Goal: Information Seeking & Learning: Learn about a topic

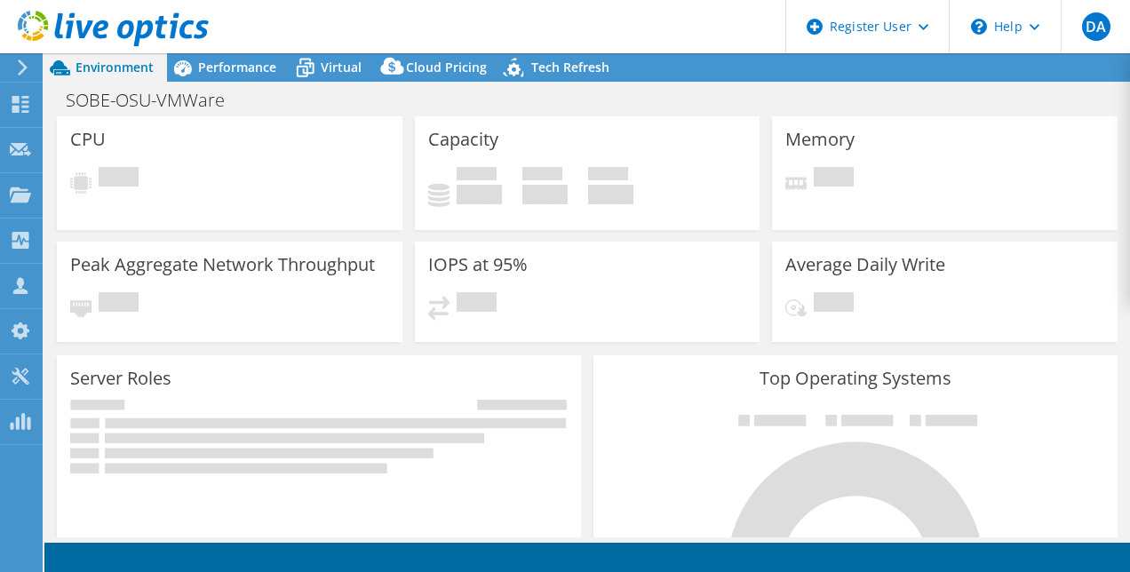
select select "USD"
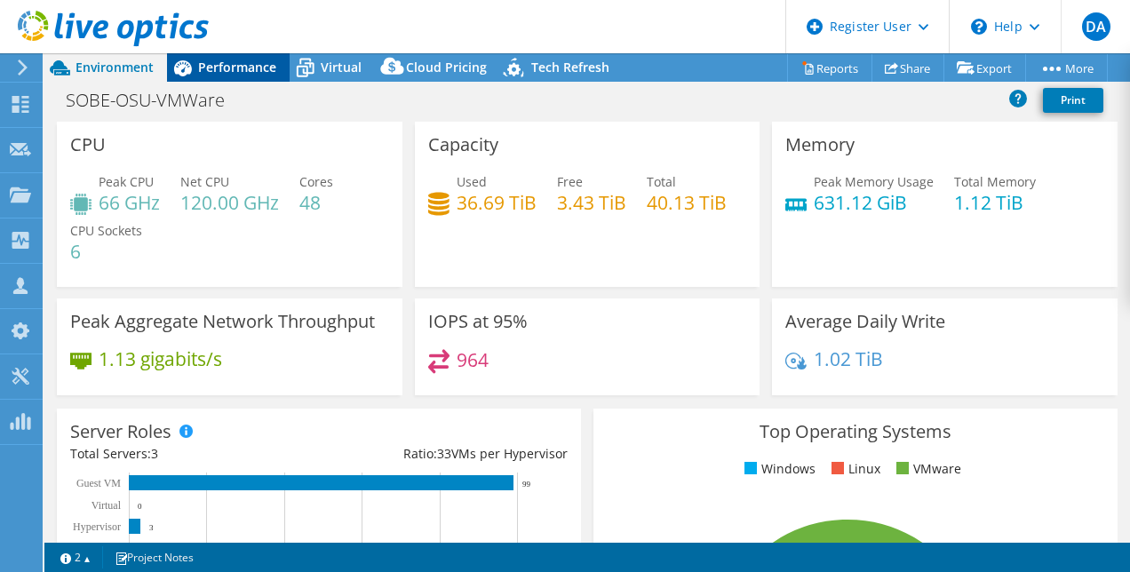
click at [251, 64] on span "Performance" at bounding box center [237, 67] width 78 height 17
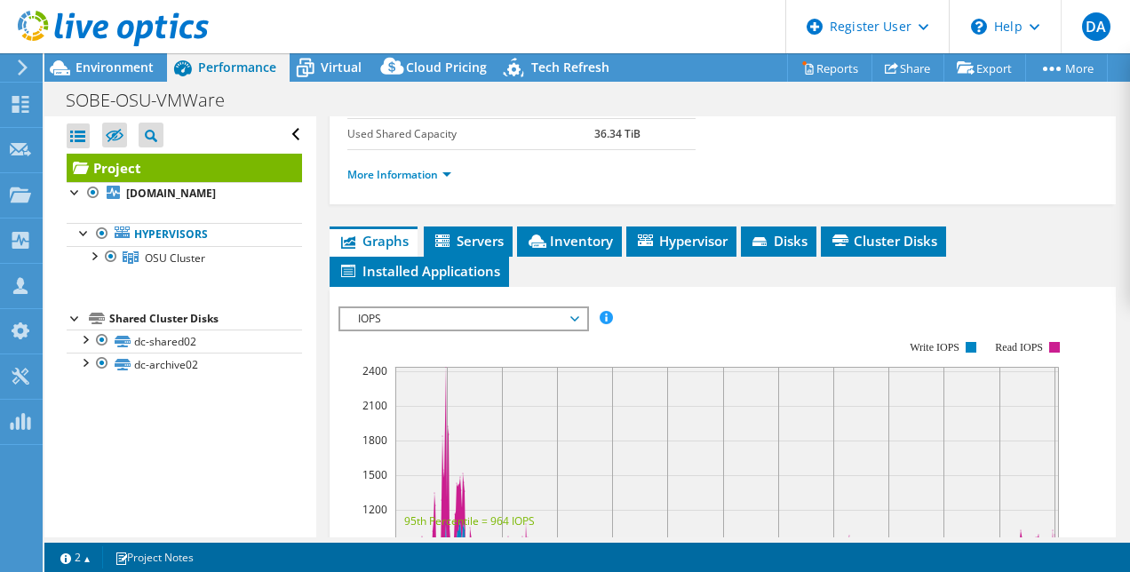
scroll to position [398, 0]
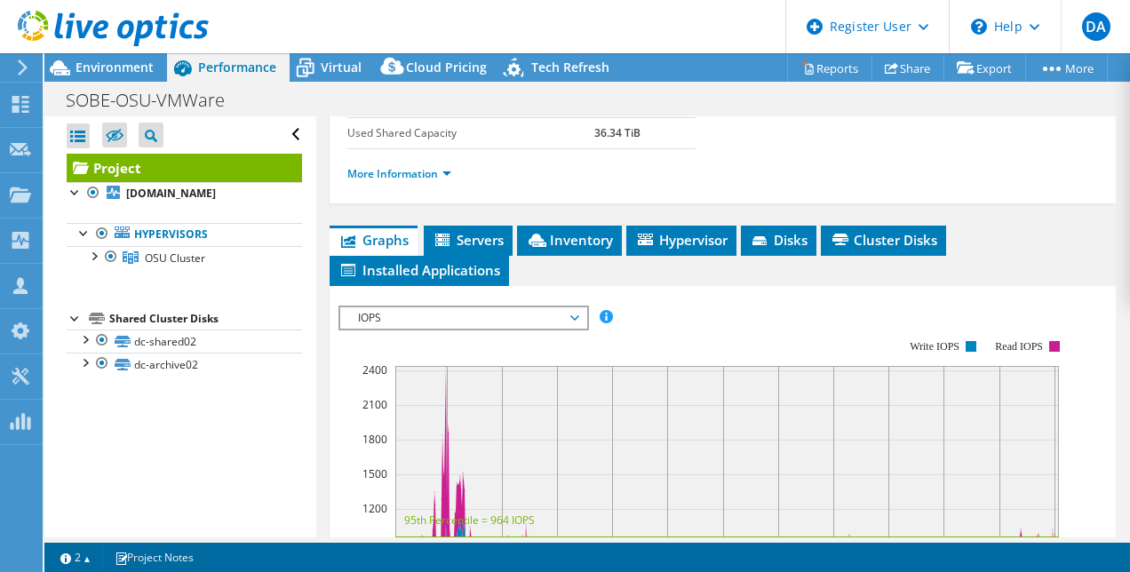
click at [415, 307] on span "IOPS" at bounding box center [463, 317] width 228 height 21
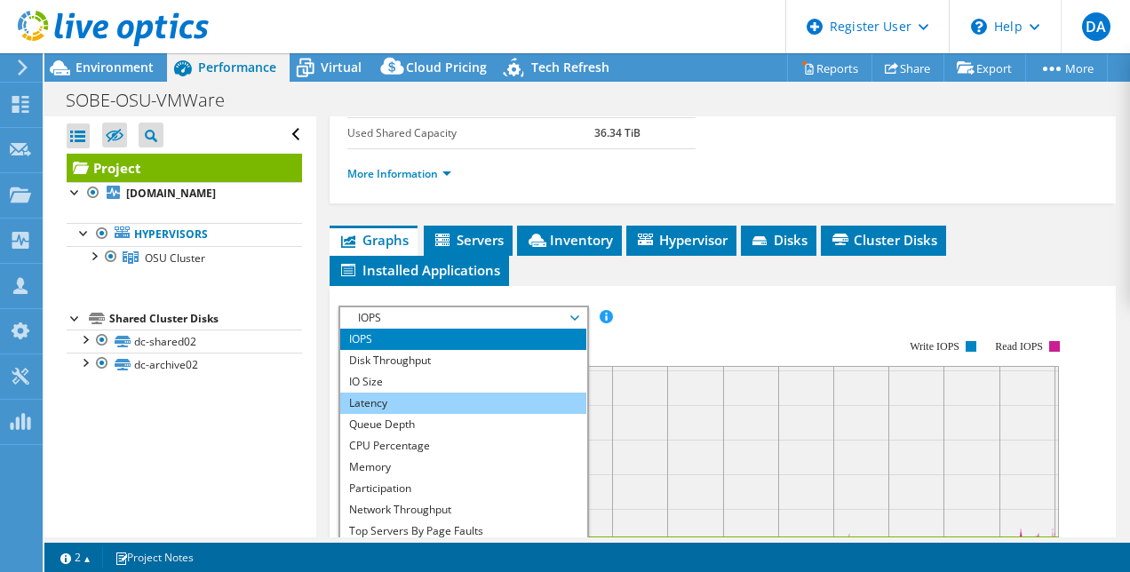
click at [414, 403] on li "Latency" at bounding box center [463, 403] width 246 height 21
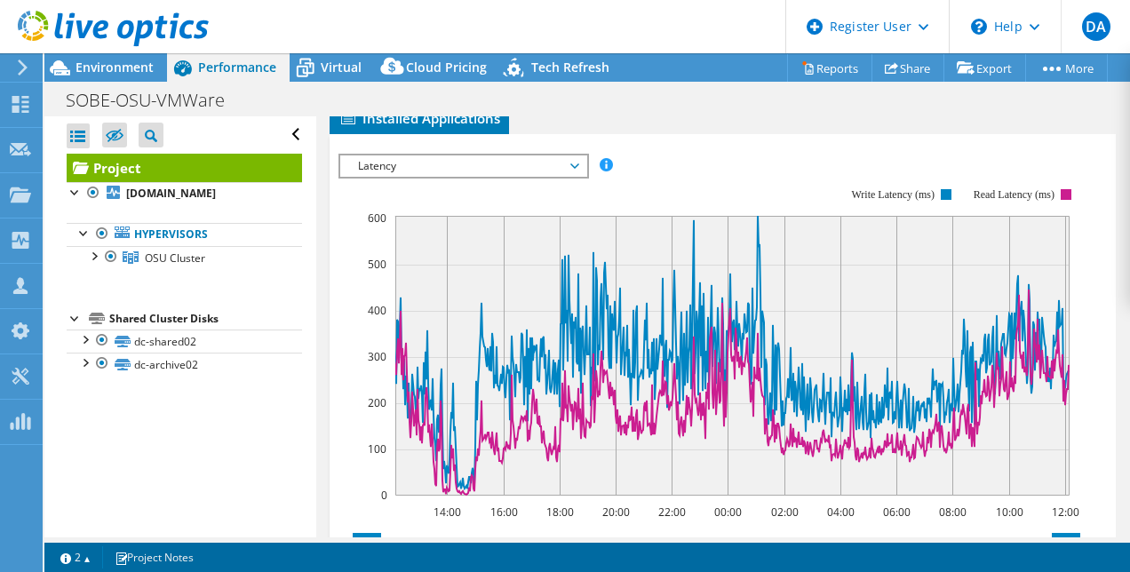
scroll to position [585, 0]
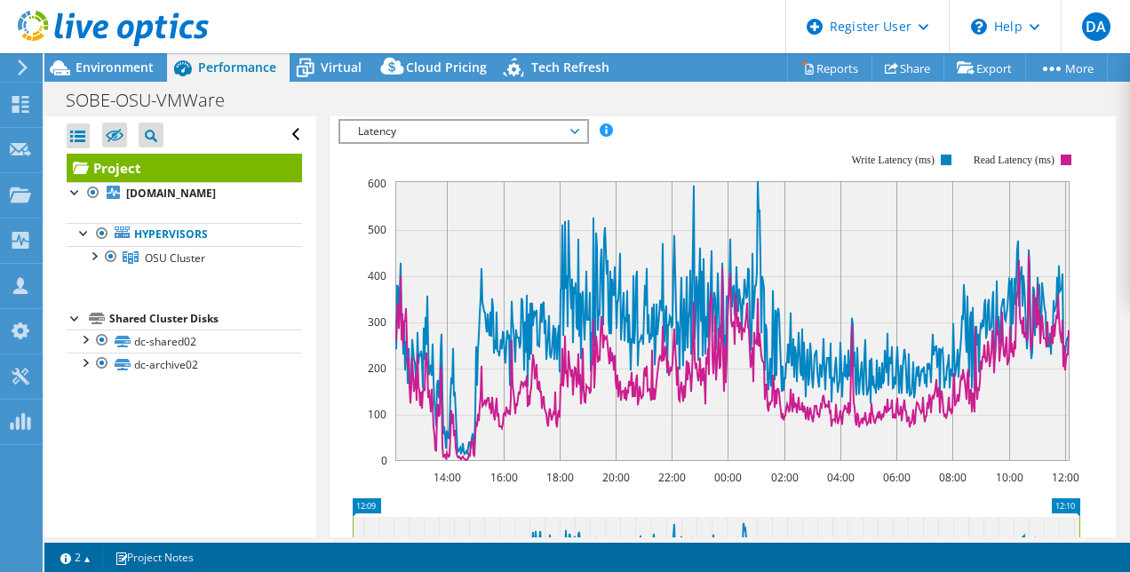
click at [418, 124] on span "Latency" at bounding box center [463, 131] width 228 height 21
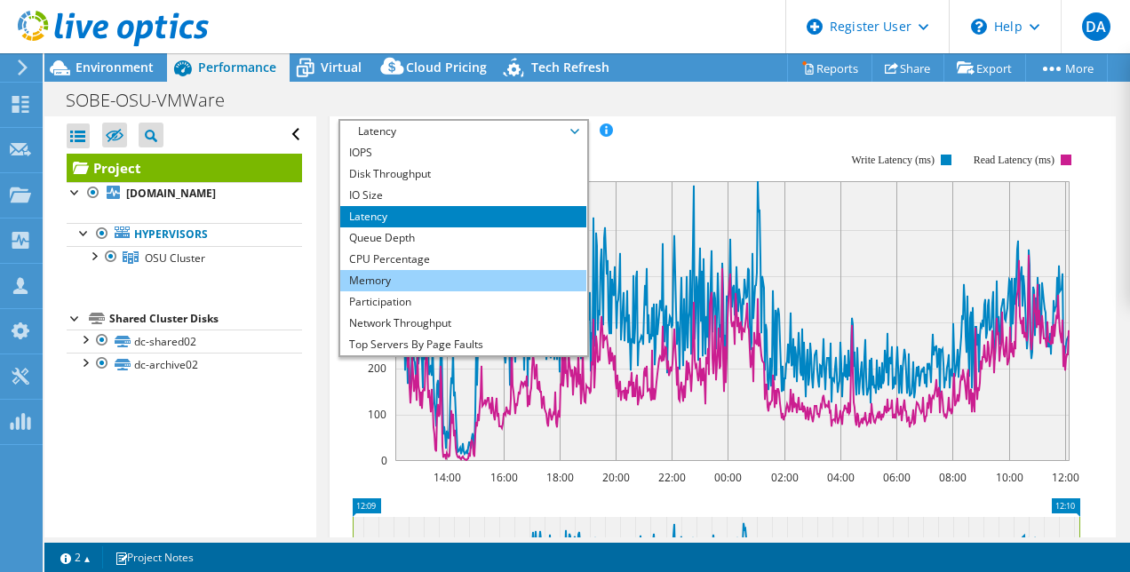
scroll to position [64, 0]
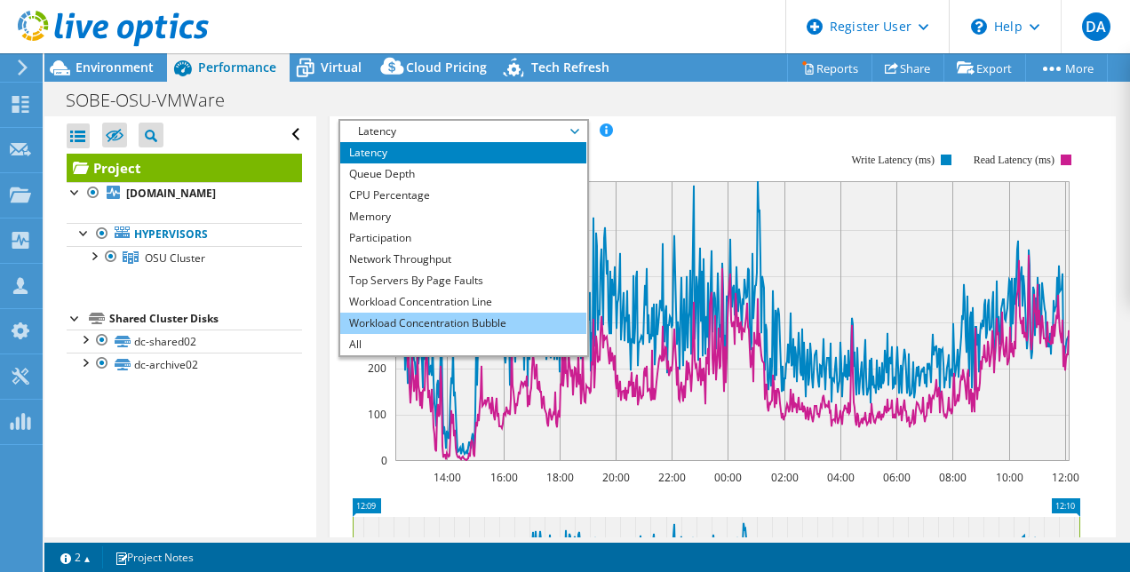
click at [512, 325] on li "Workload Concentration Bubble" at bounding box center [463, 323] width 246 height 21
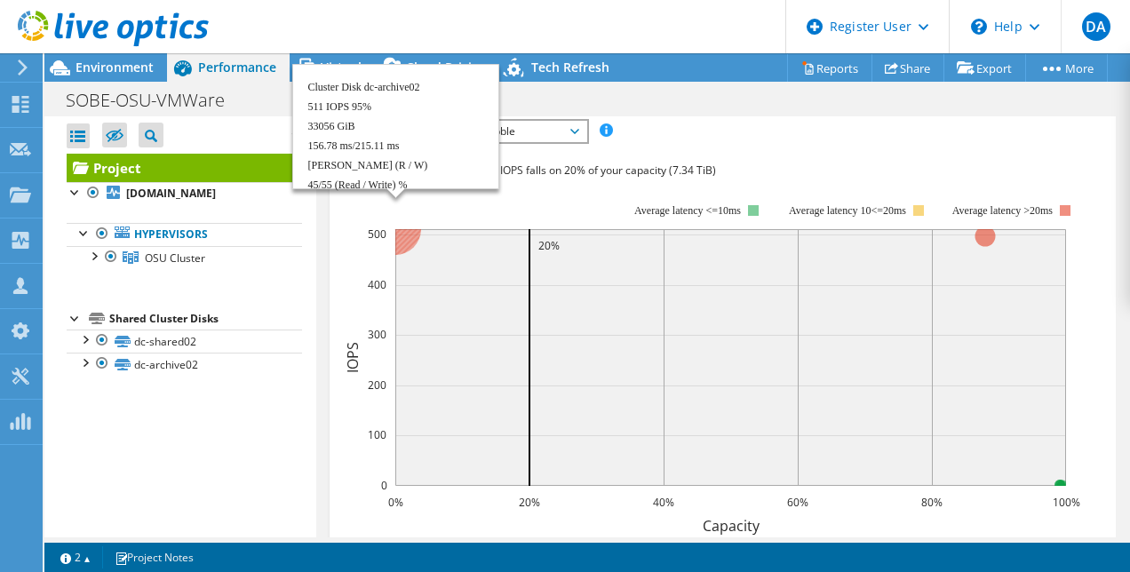
click at [407, 235] on circle at bounding box center [396, 229] width 52 height 52
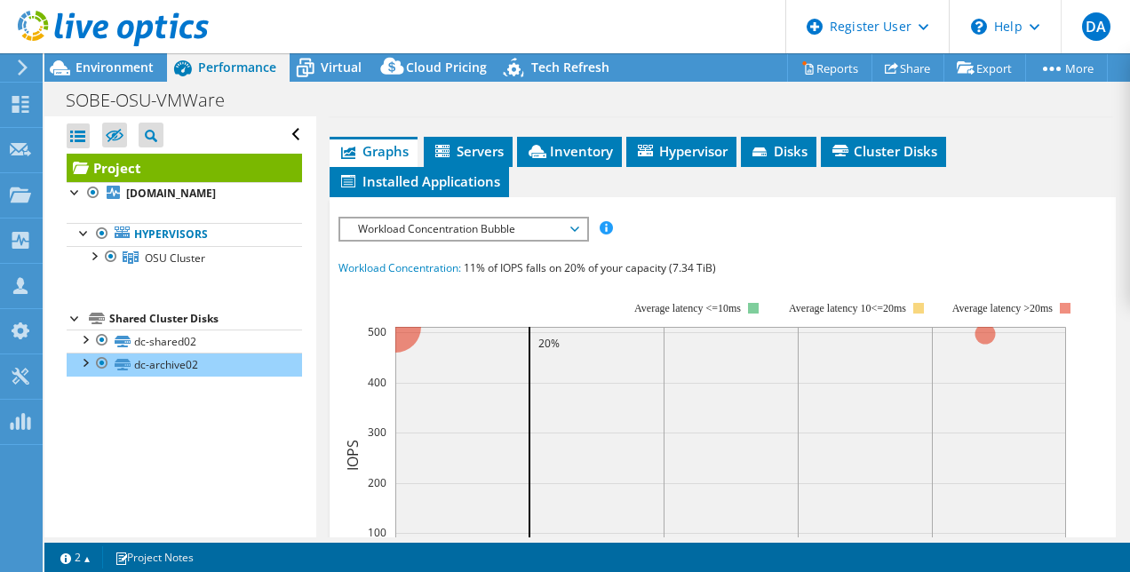
scroll to position [488, 0]
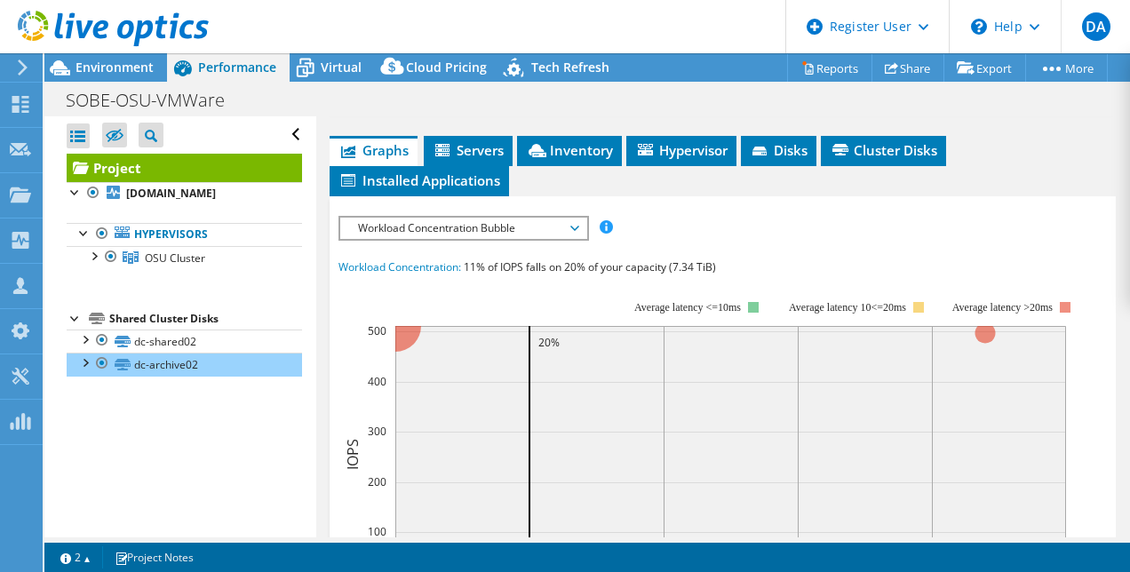
click at [464, 229] on span "Workload Concentration Bubble" at bounding box center [463, 228] width 228 height 21
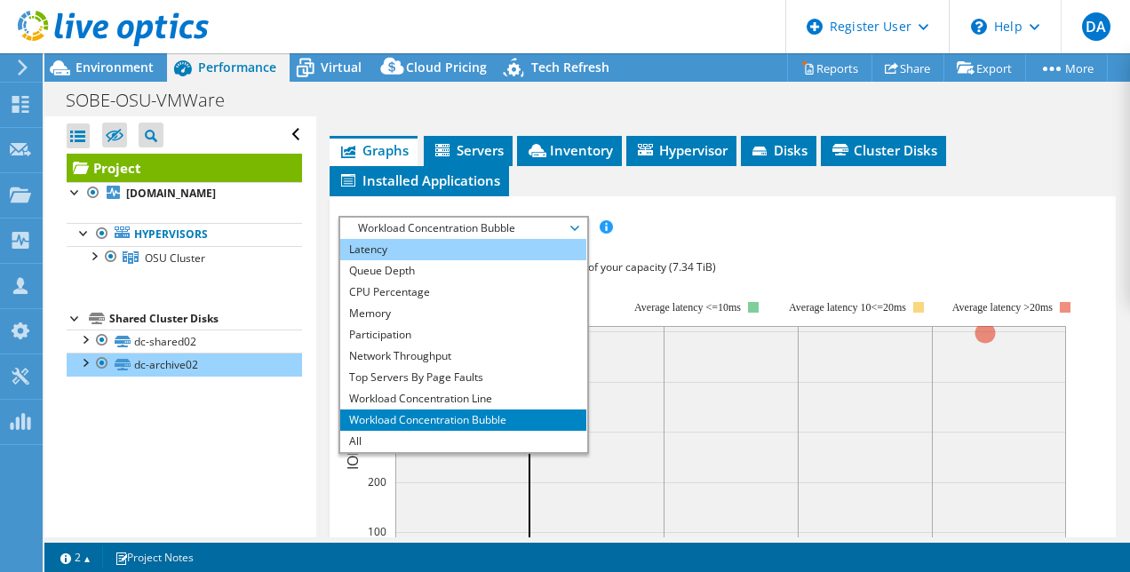
click at [403, 242] on li "Latency" at bounding box center [463, 249] width 246 height 21
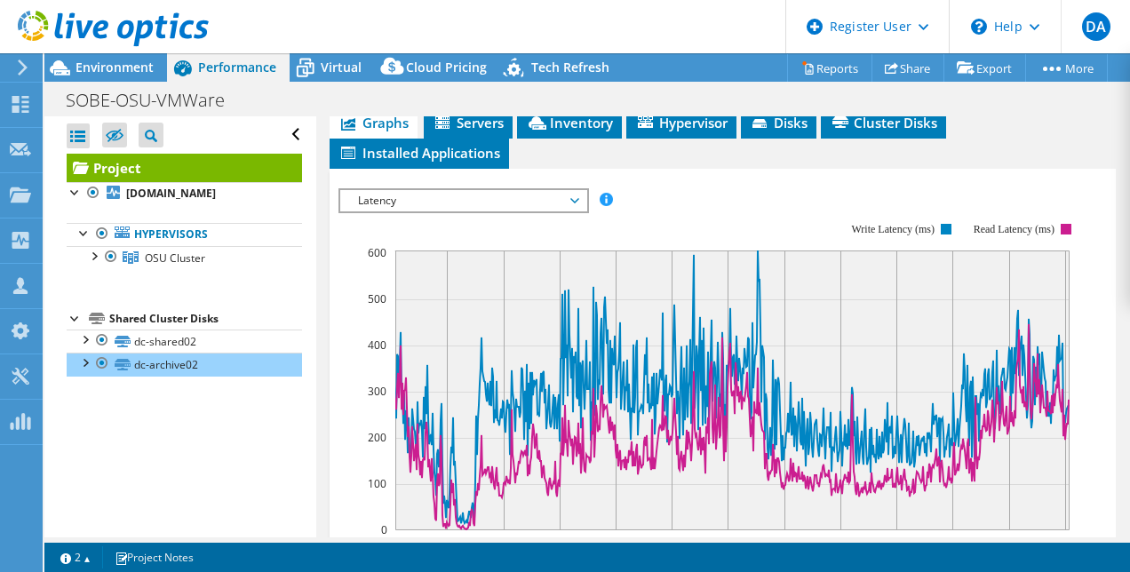
scroll to position [489, 0]
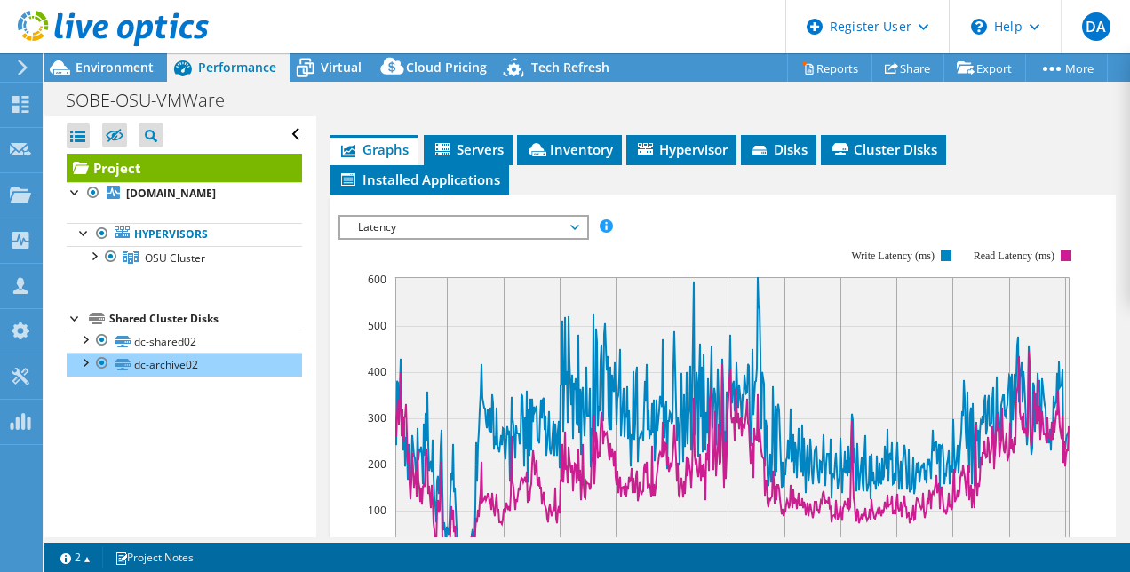
click at [418, 226] on span "Latency" at bounding box center [463, 227] width 228 height 21
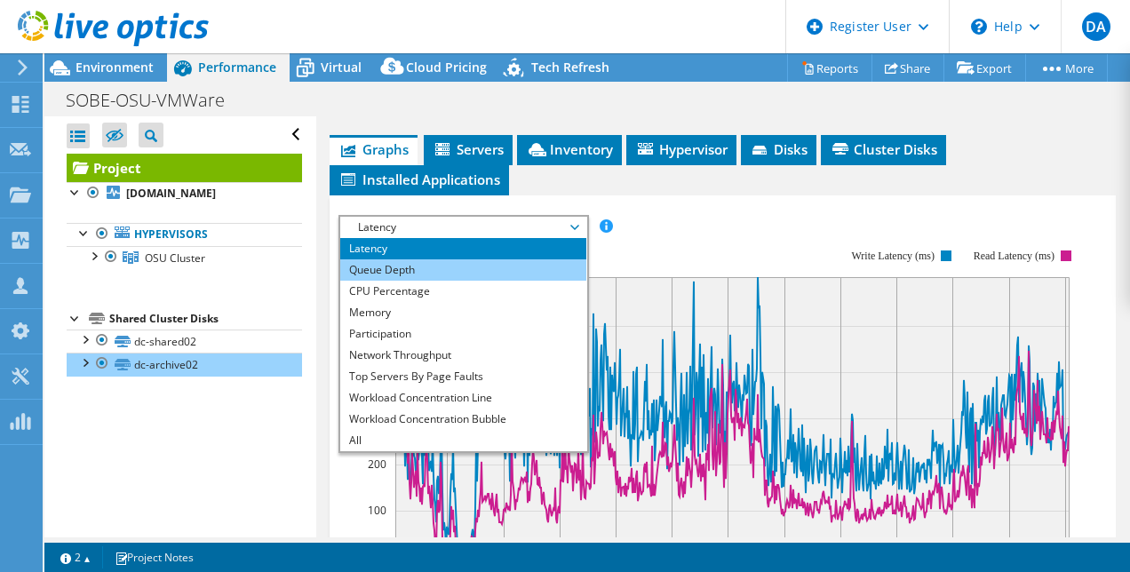
scroll to position [0, 0]
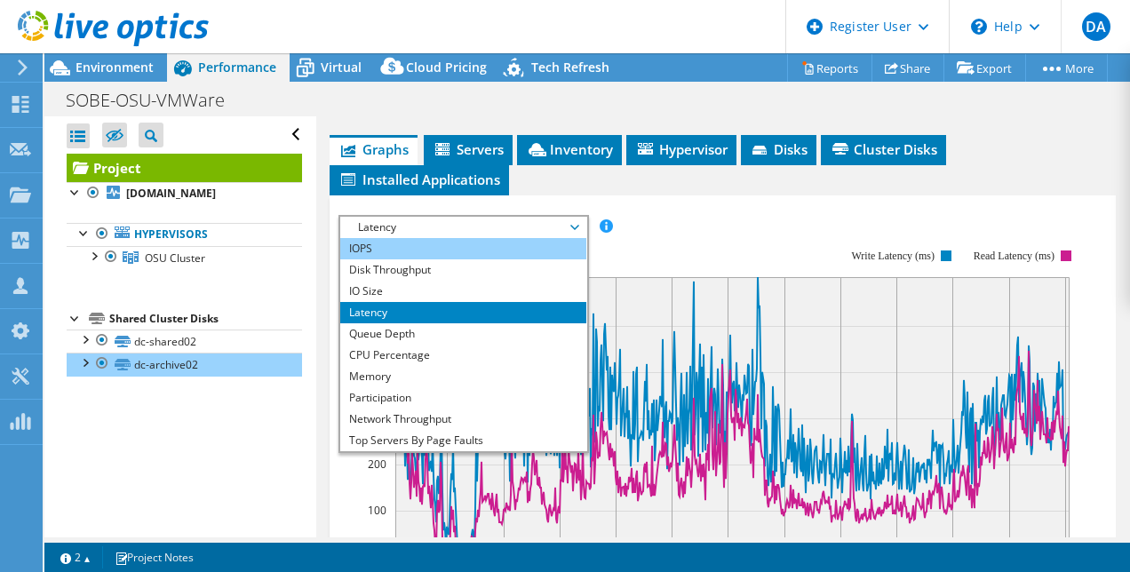
click at [402, 248] on li "IOPS" at bounding box center [463, 248] width 246 height 21
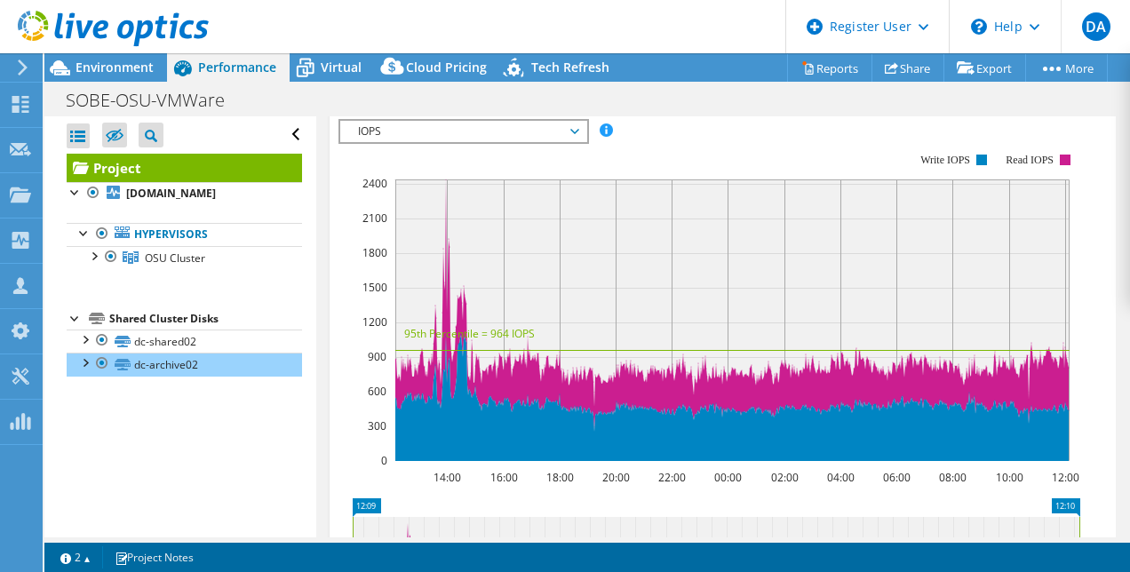
scroll to position [585, 0]
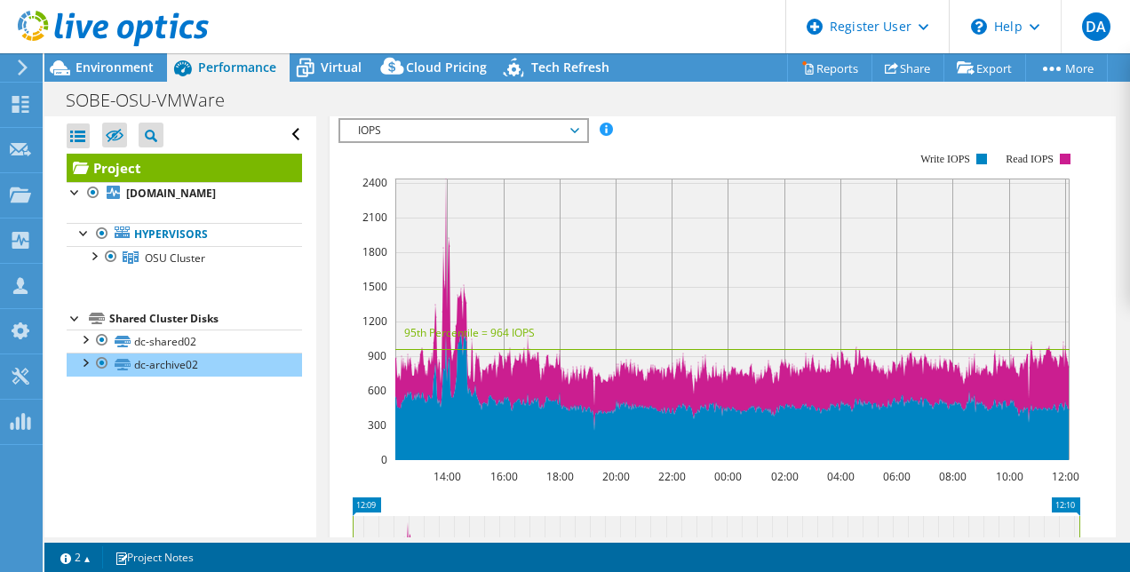
click at [367, 121] on span "IOPS" at bounding box center [463, 130] width 228 height 21
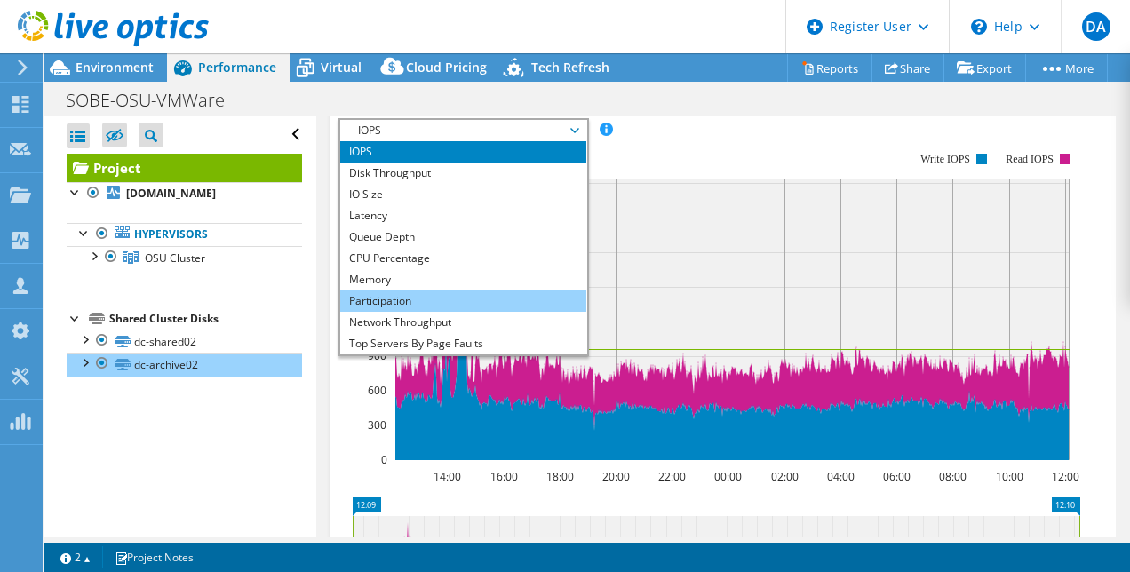
scroll to position [64, 0]
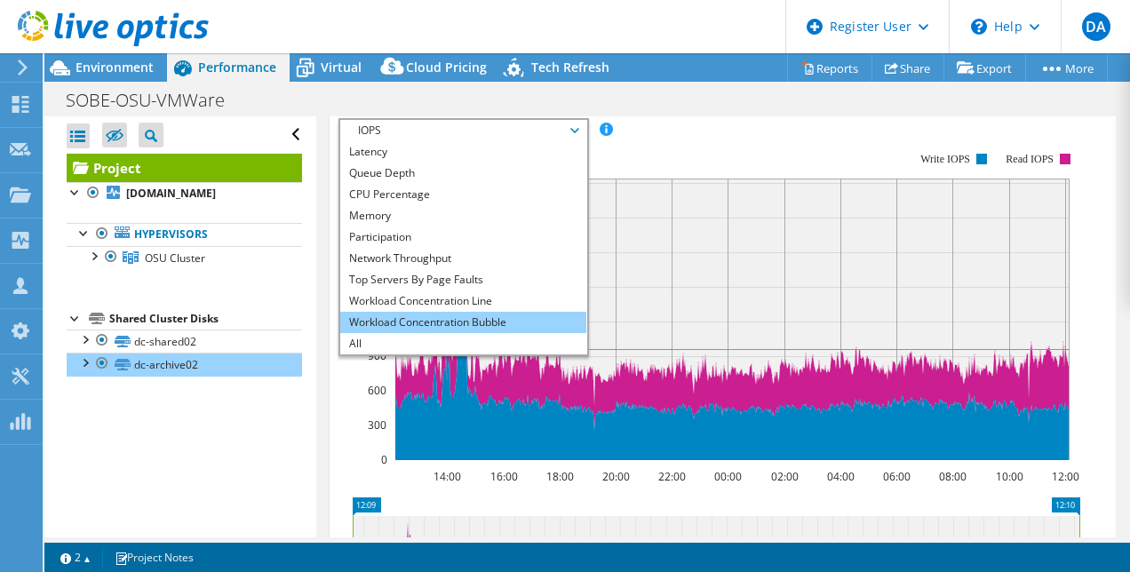
click at [452, 313] on li "Workload Concentration Bubble" at bounding box center [463, 322] width 246 height 21
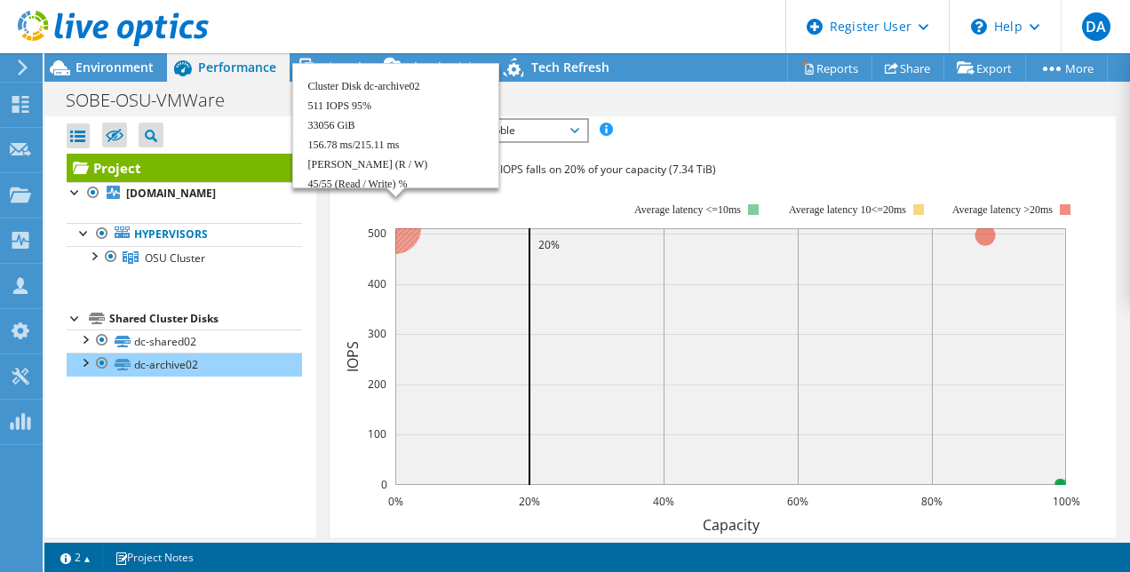
click at [402, 226] on circle at bounding box center [396, 229] width 52 height 52
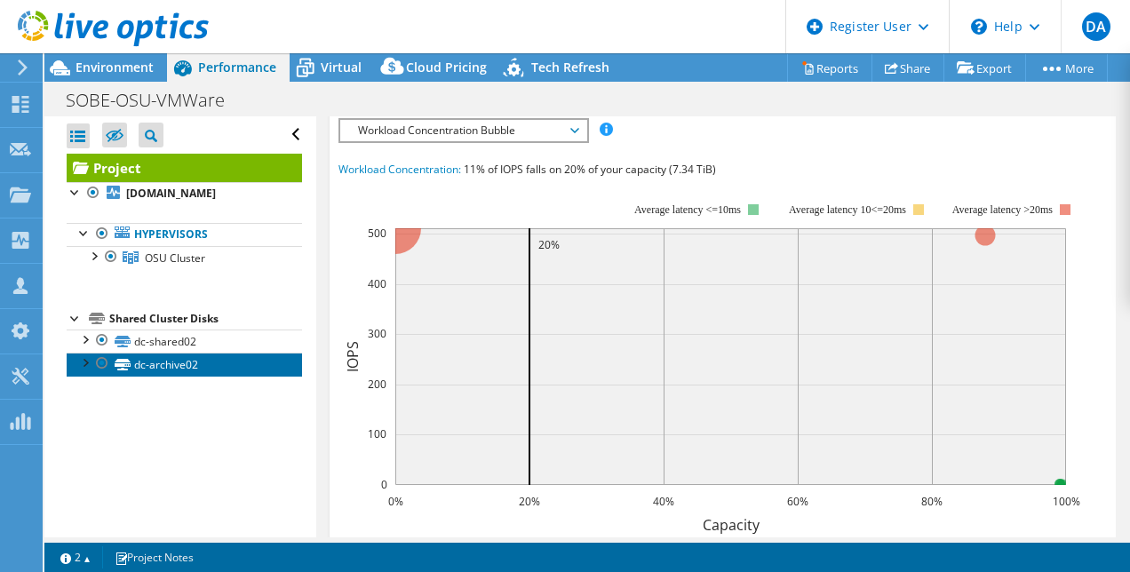
click at [236, 376] on link "dc-archive02" at bounding box center [184, 364] width 235 height 23
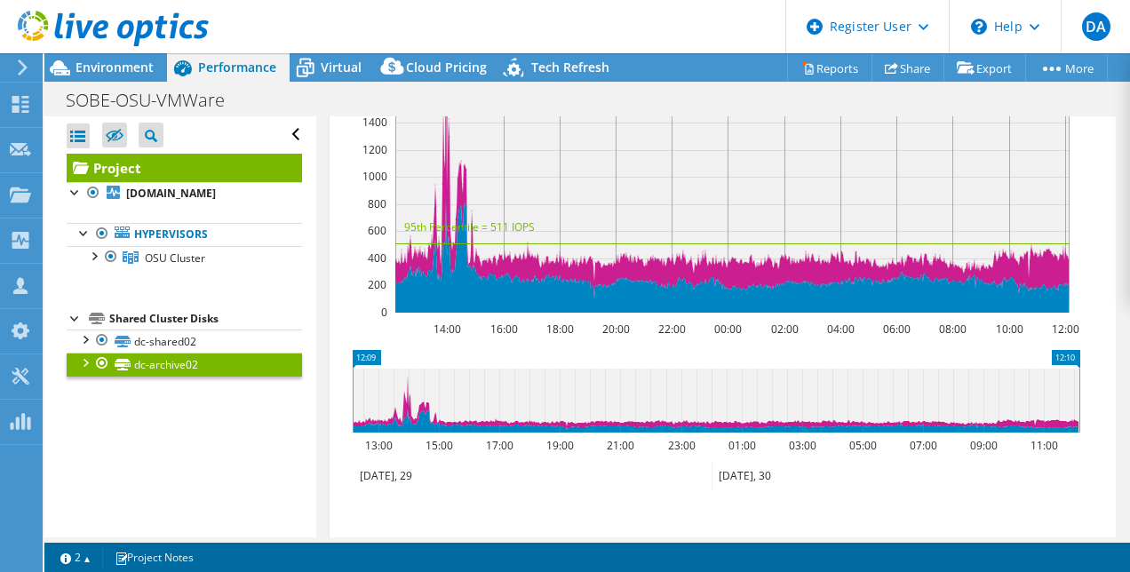
scroll to position [409, 0]
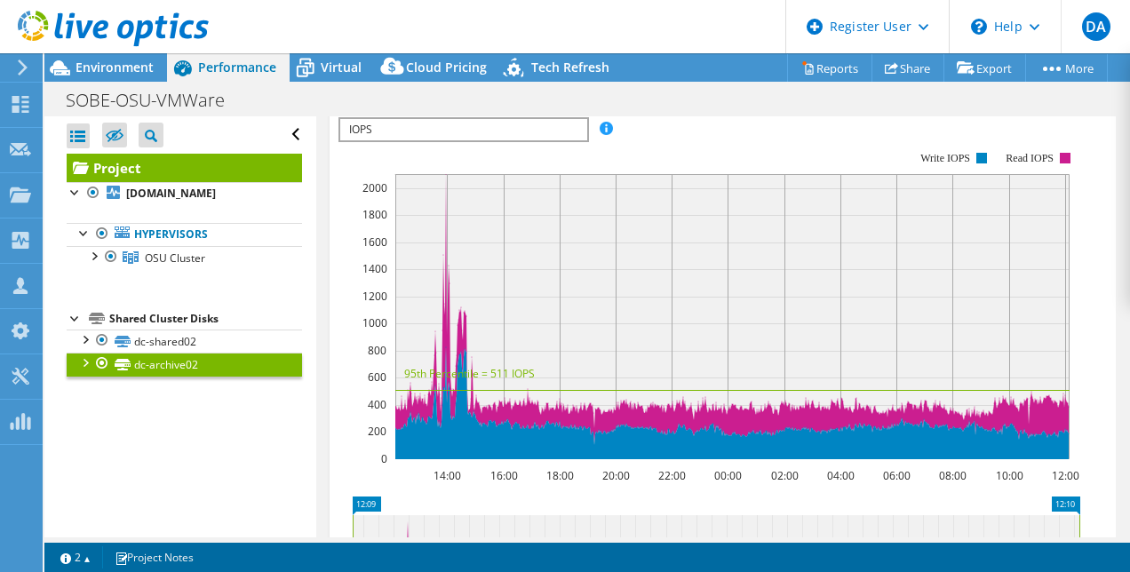
click at [425, 130] on span "IOPS" at bounding box center [463, 129] width 246 height 21
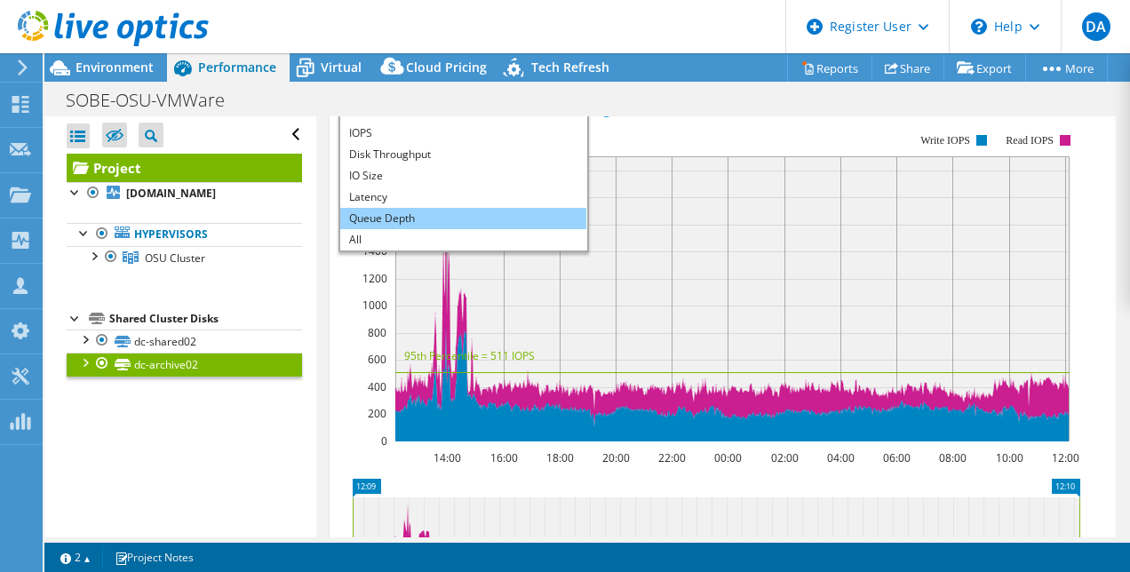
scroll to position [426, 0]
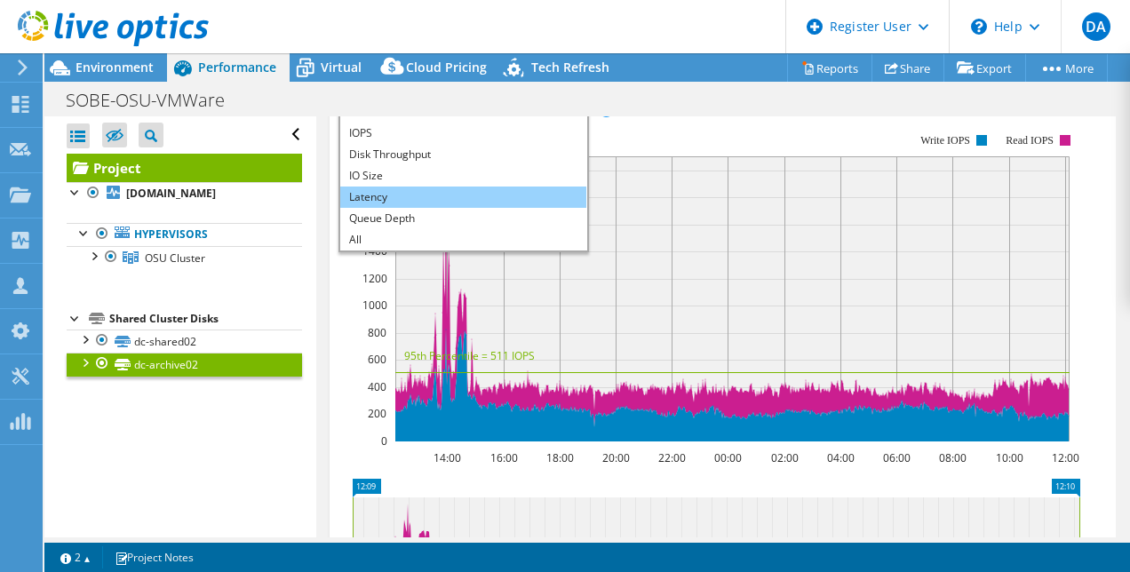
click at [376, 192] on li "Latency" at bounding box center [463, 197] width 246 height 21
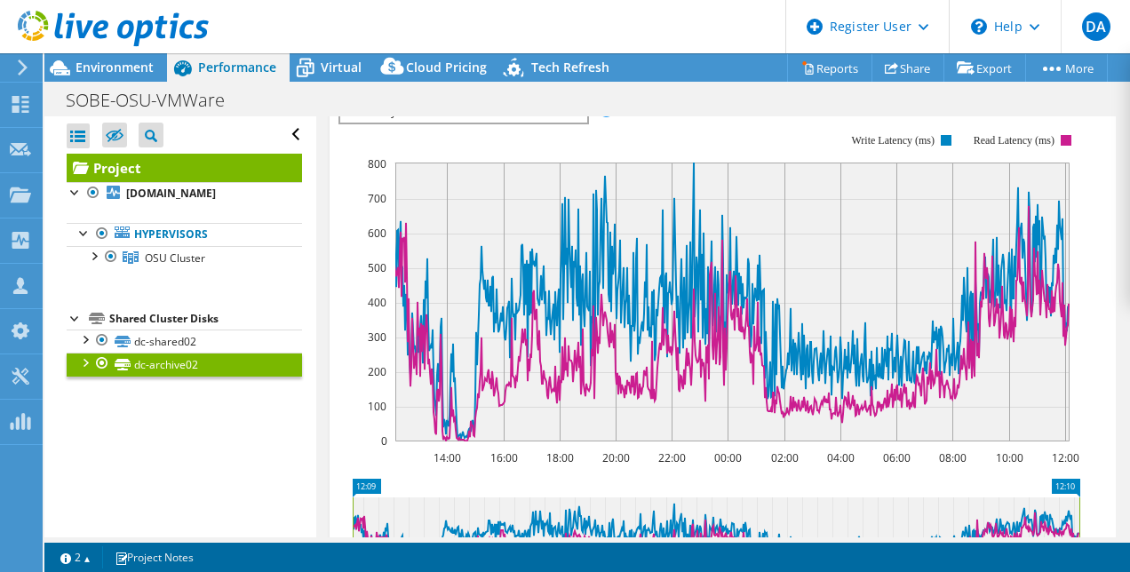
scroll to position [390, 0]
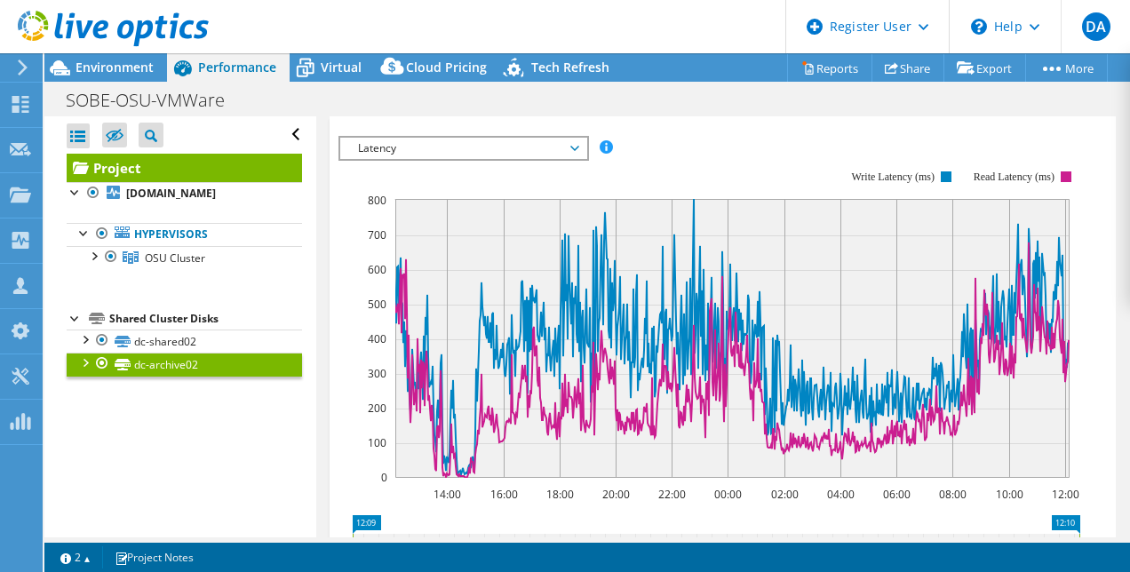
click at [400, 144] on span "Latency" at bounding box center [463, 148] width 228 height 21
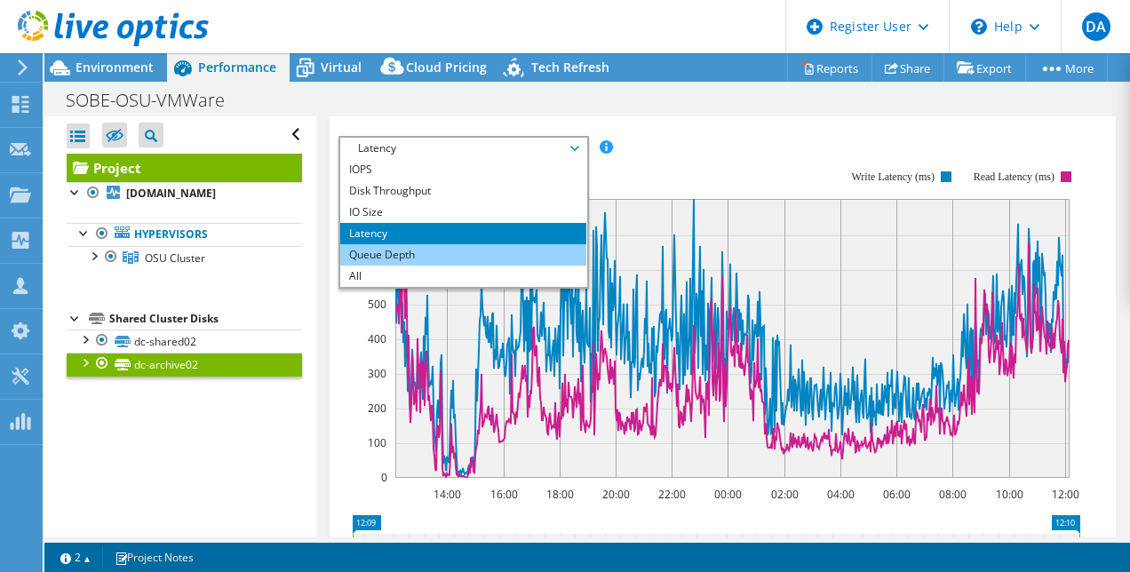
click at [427, 244] on li "Queue Depth" at bounding box center [463, 254] width 246 height 21
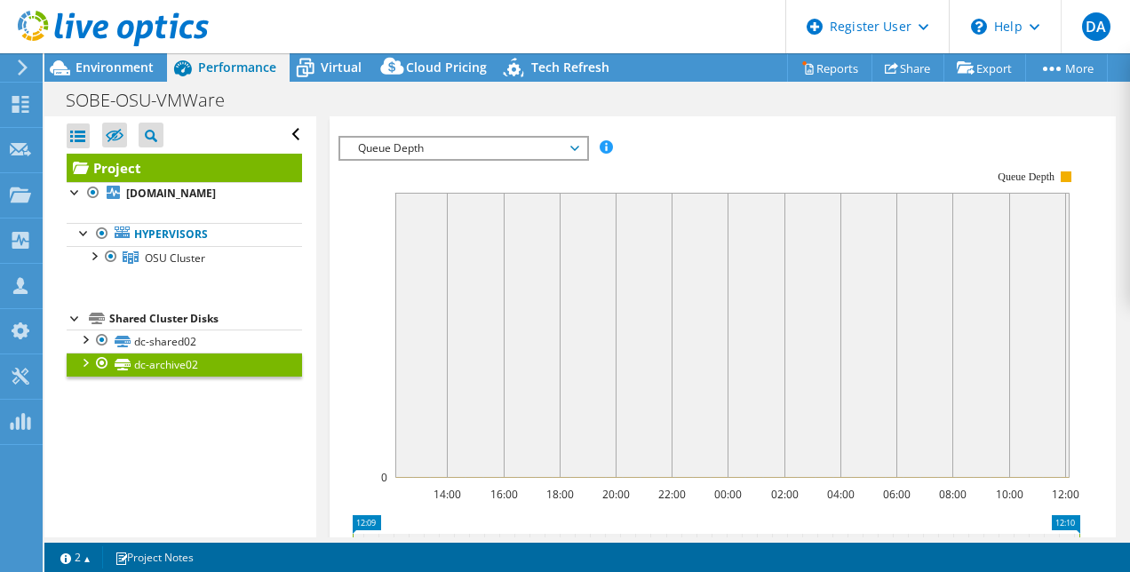
click at [378, 147] on span "Queue Depth" at bounding box center [463, 148] width 228 height 21
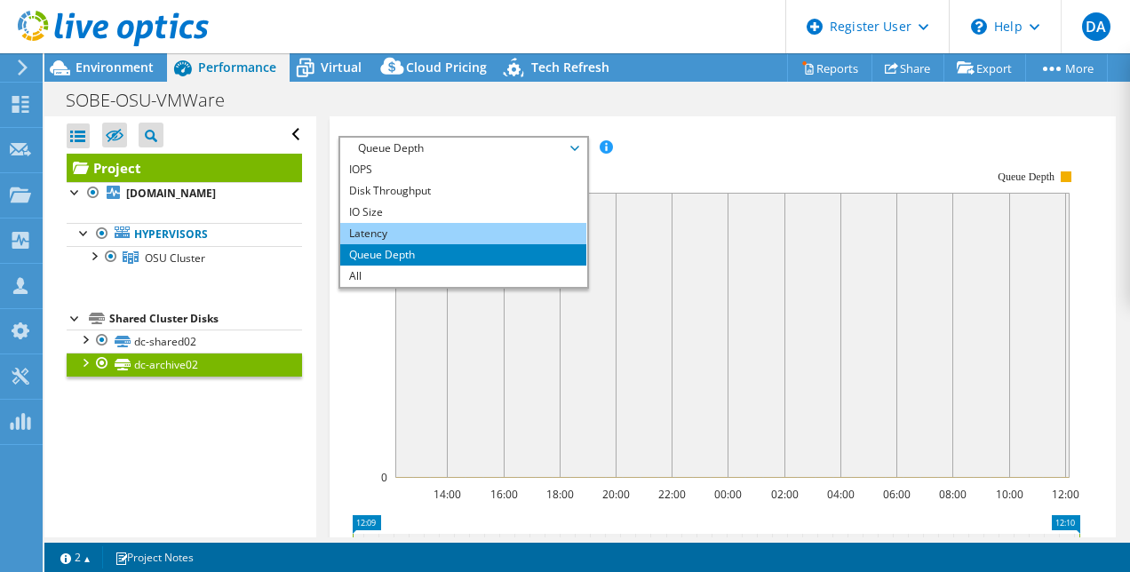
click at [418, 223] on li "Latency" at bounding box center [463, 233] width 246 height 21
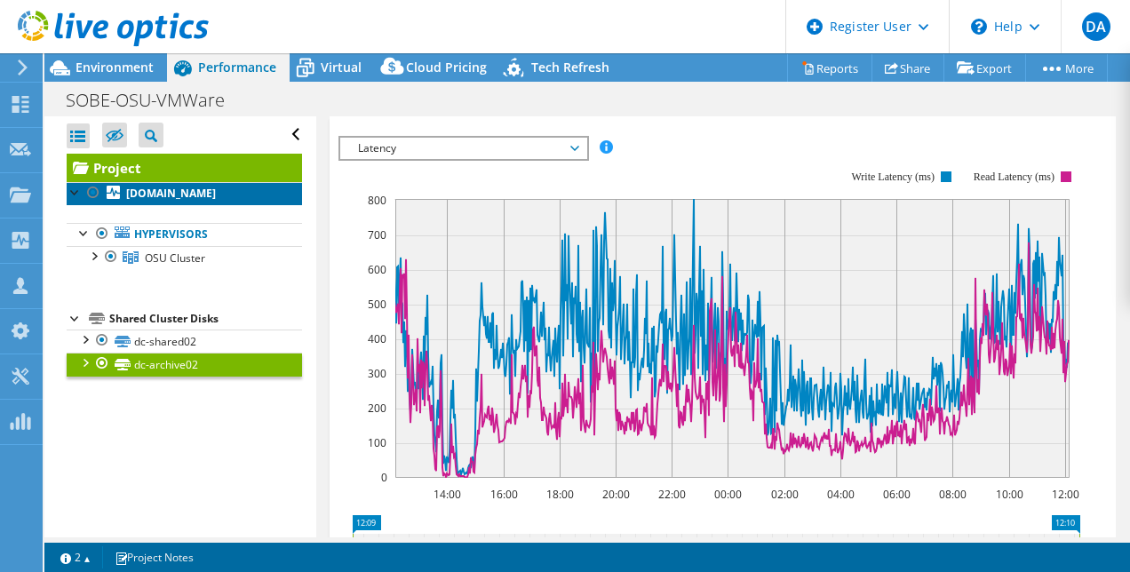
click at [139, 195] on b "[DOMAIN_NAME]" at bounding box center [171, 193] width 90 height 15
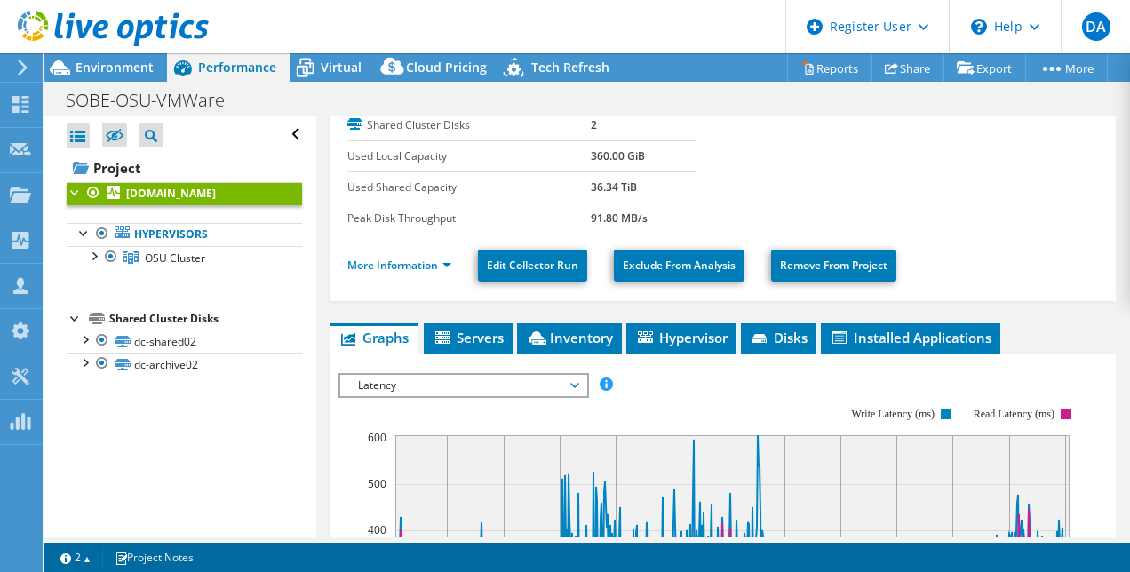
scroll to position [216, 0]
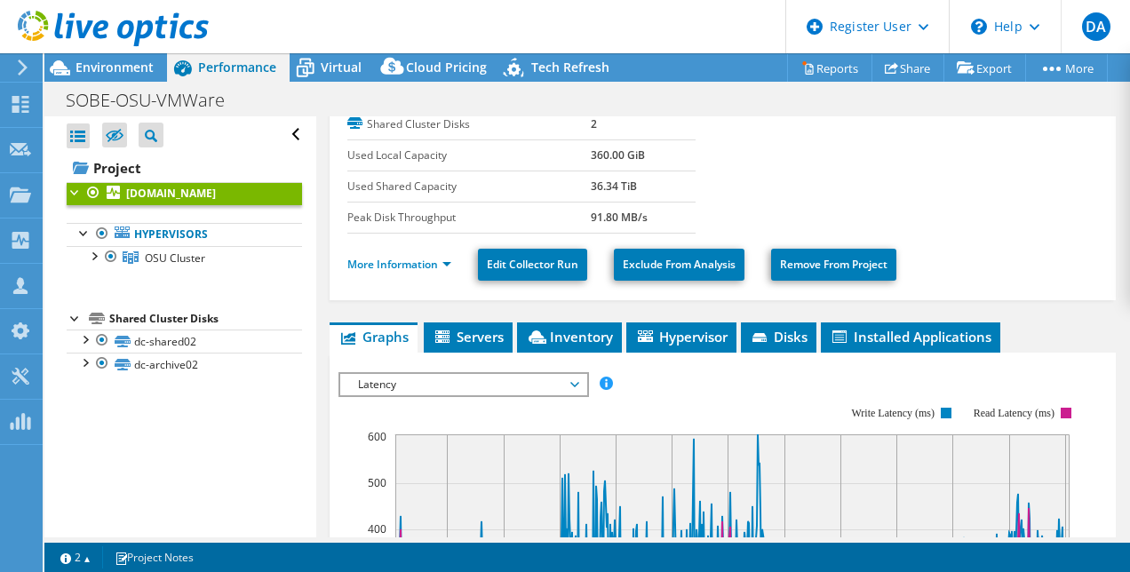
click at [139, 58] on div at bounding box center [104, 30] width 209 height 60
click at [135, 69] on span "Environment" at bounding box center [115, 67] width 78 height 17
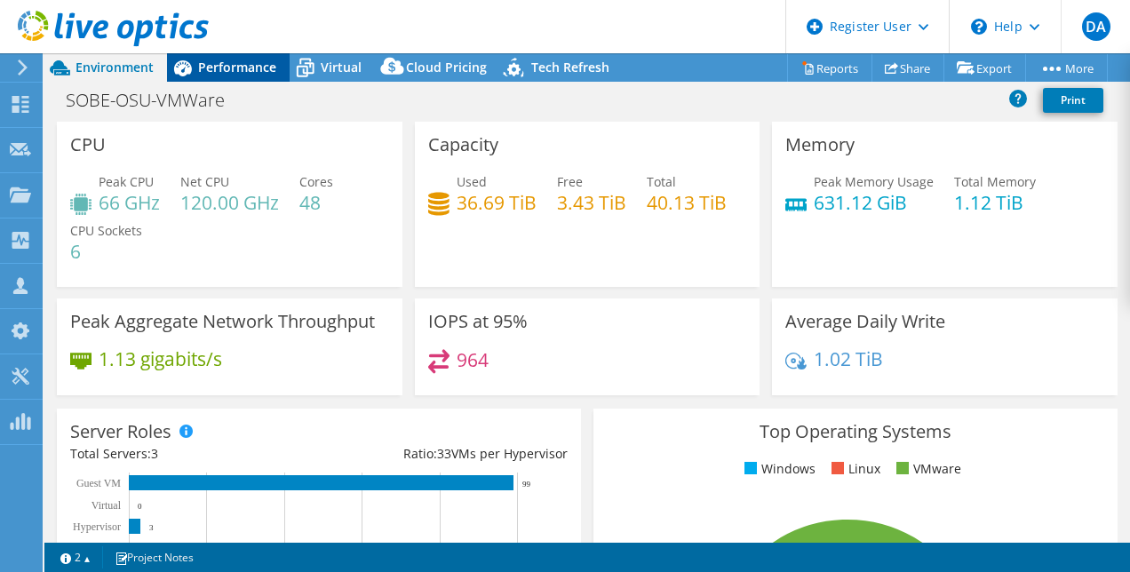
click at [245, 68] on span "Performance" at bounding box center [237, 67] width 78 height 17
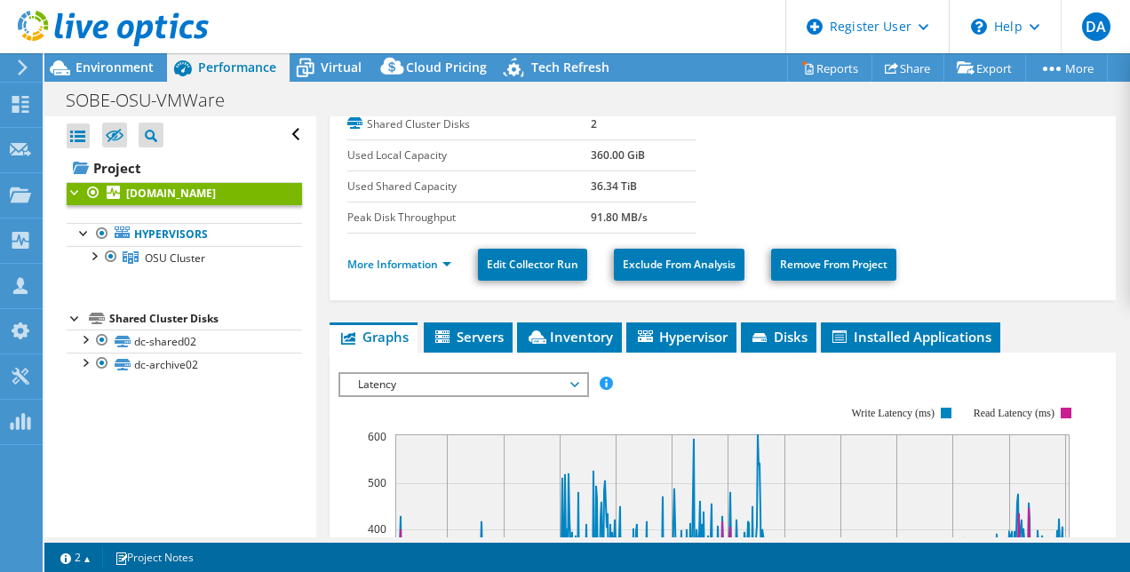
click at [118, 201] on link "[DOMAIN_NAME]" at bounding box center [184, 193] width 235 height 23
click at [174, 246] on link "Hypervisors" at bounding box center [184, 234] width 235 height 23
click at [158, 246] on link "Hypervisors" at bounding box center [184, 234] width 235 height 23
click at [146, 269] on link "OSU Cluster" at bounding box center [184, 257] width 235 height 23
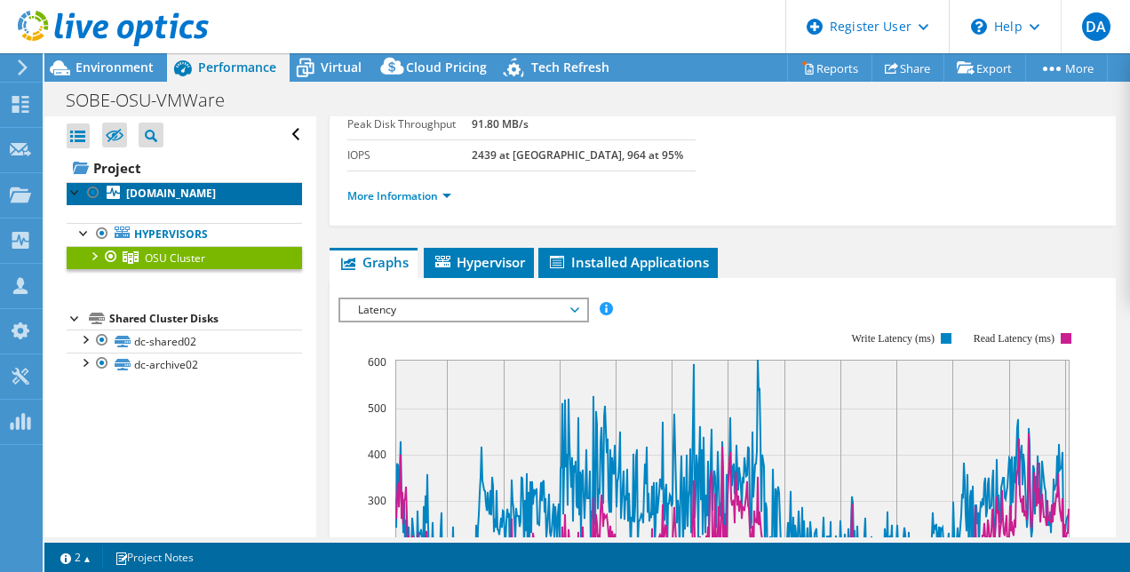
click at [168, 201] on b "[DOMAIN_NAME]" at bounding box center [171, 193] width 90 height 15
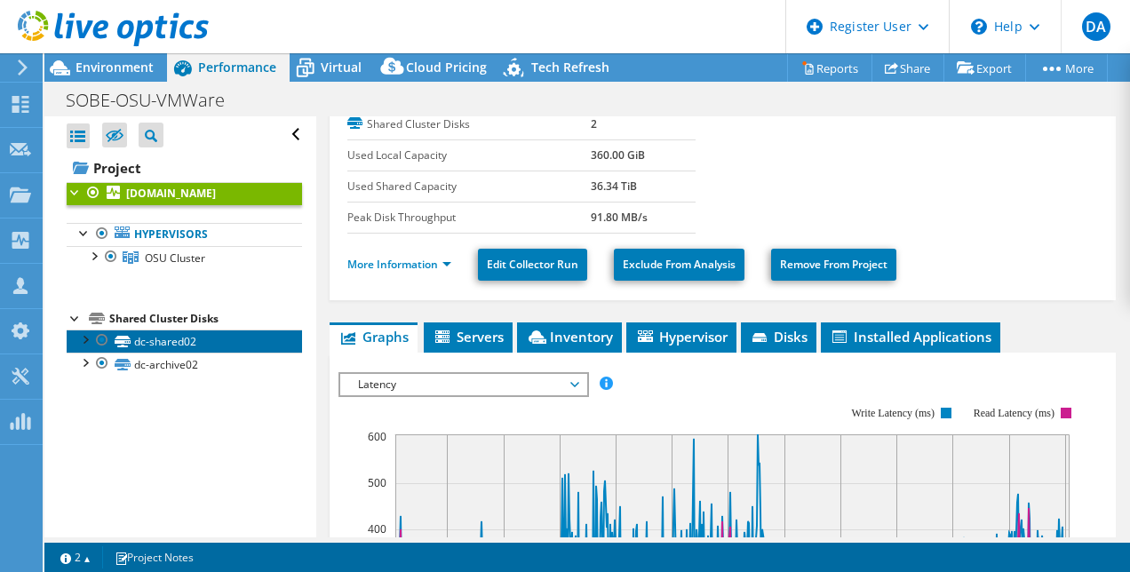
click at [186, 353] on link "dc-shared02" at bounding box center [184, 341] width 235 height 23
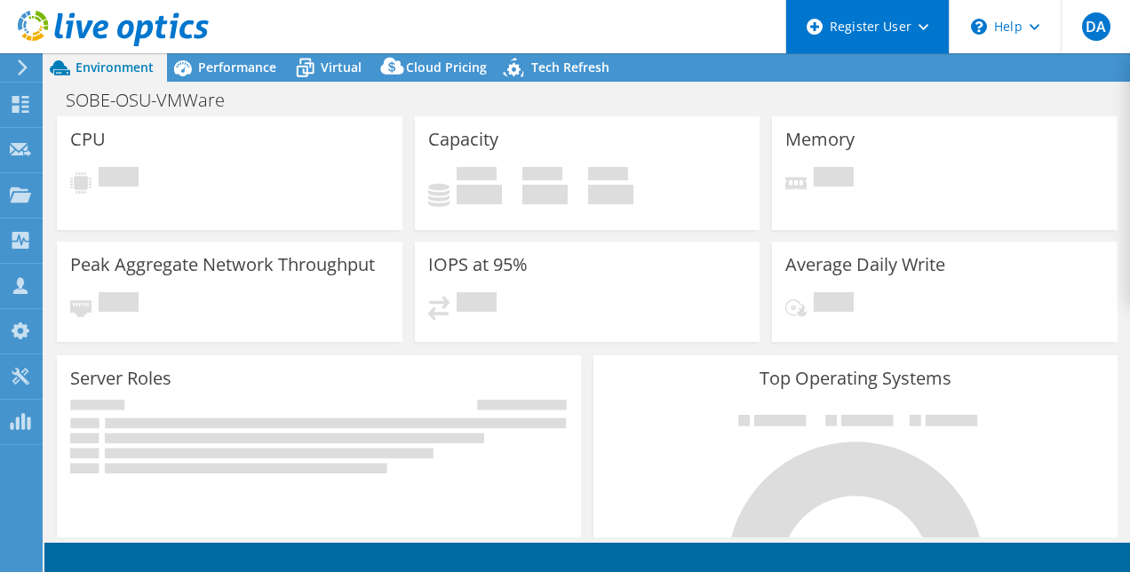
select select "USD"
